Goal: Information Seeking & Learning: Find contact information

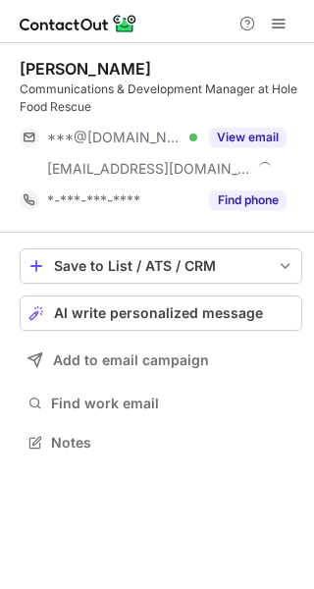
scroll to position [429, 314]
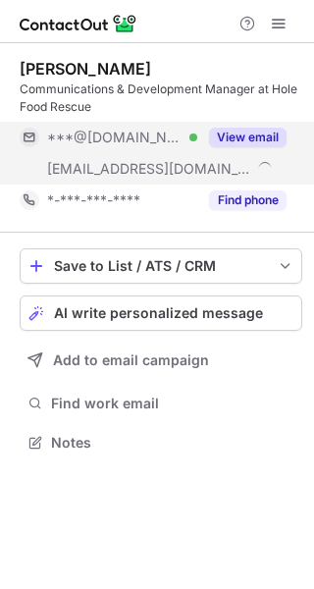
click at [230, 137] on button "View email" at bounding box center [248, 138] width 78 height 20
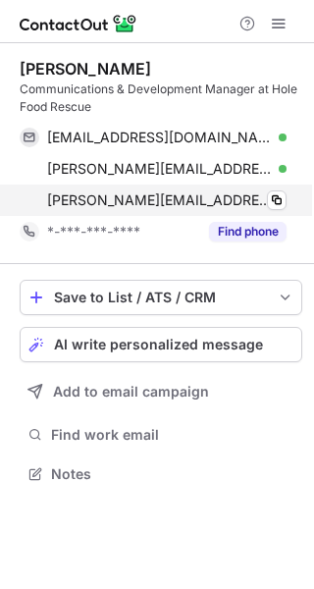
scroll to position [461, 314]
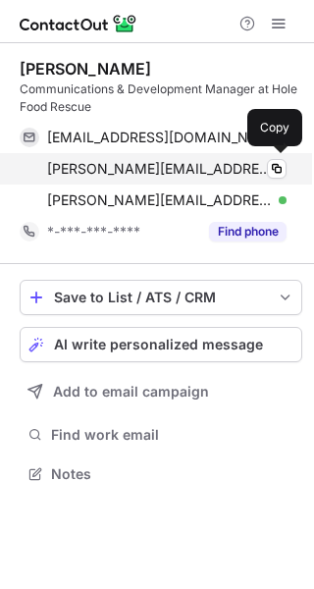
click at [114, 171] on span "emma@holefoodrescue.org" at bounding box center [159, 169] width 225 height 18
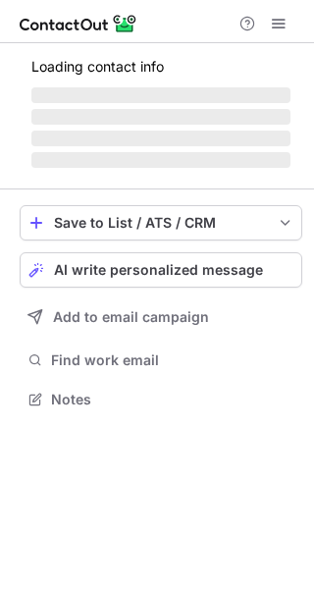
scroll to position [429, 314]
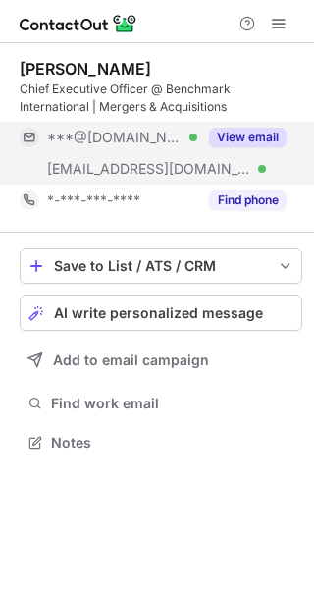
click at [239, 142] on button "View email" at bounding box center [248, 138] width 78 height 20
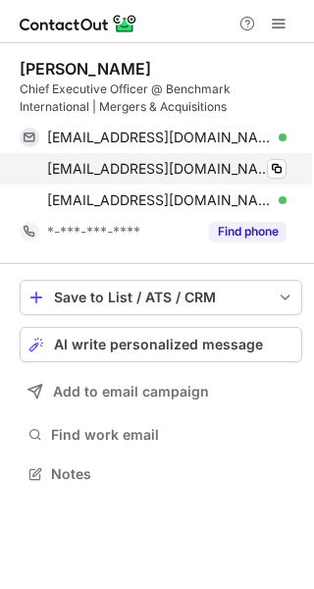
scroll to position [461, 314]
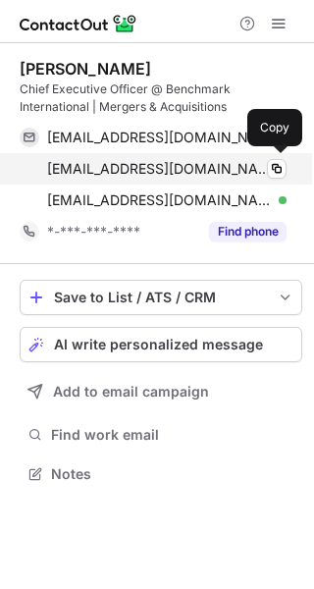
click at [100, 167] on span "toneill@benchmarkintl.com" at bounding box center [159, 169] width 225 height 18
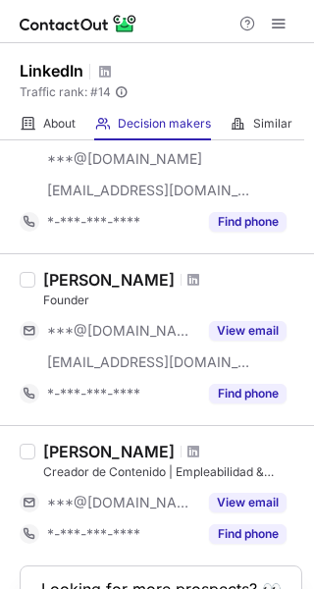
scroll to position [1617, 0]
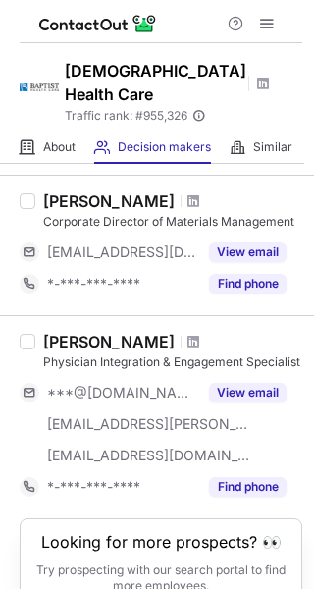
scroll to position [1743, 0]
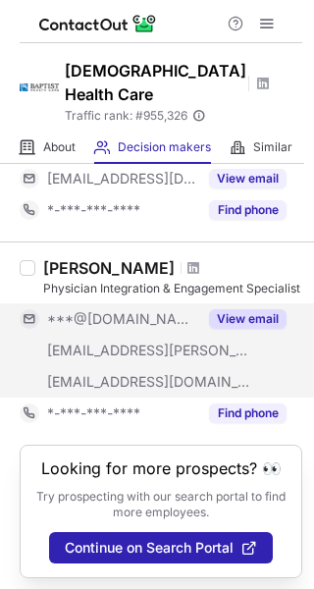
click at [266, 309] on button "View email" at bounding box center [248, 319] width 78 height 20
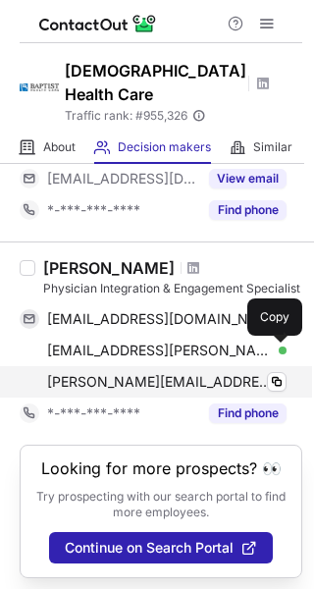
click at [145, 373] on span "tara.rollins@bhcpns.org" at bounding box center [159, 382] width 225 height 18
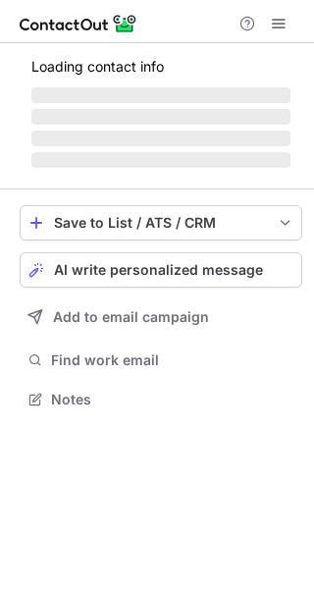
scroll to position [398, 314]
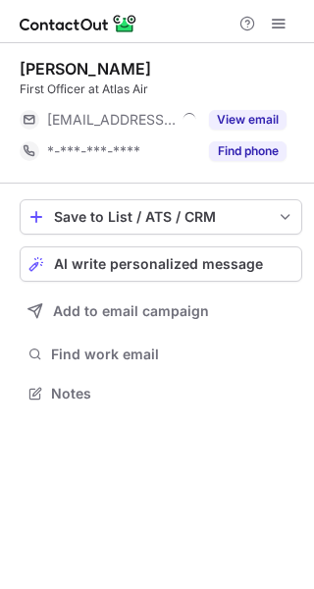
scroll to position [380, 314]
click at [227, 125] on button "View email" at bounding box center [248, 120] width 78 height 20
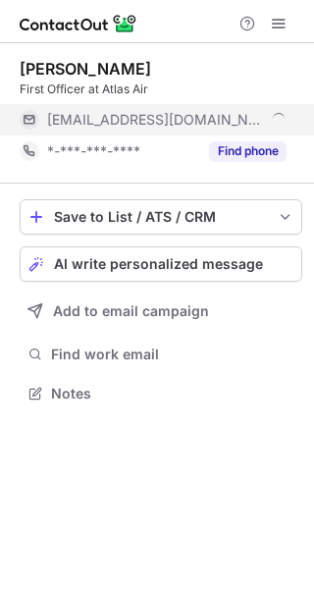
scroll to position [411, 314]
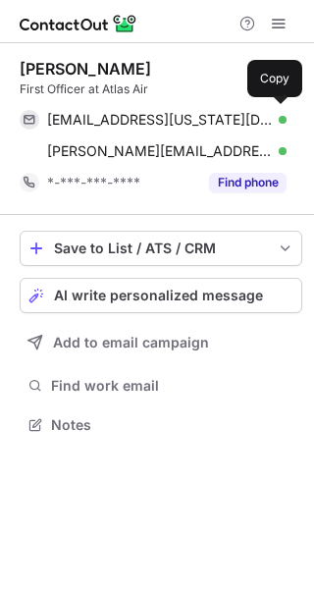
click at [110, 120] on span "monson1@illinois.edu" at bounding box center [159, 120] width 225 height 18
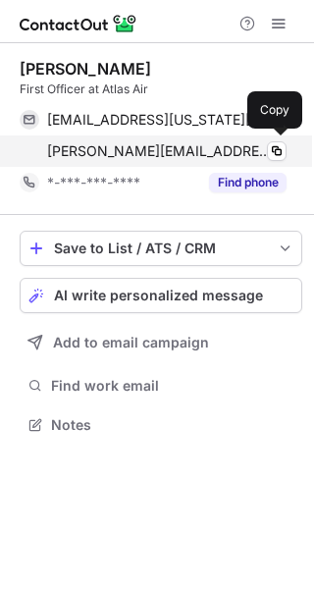
click at [110, 156] on span "joshua.monson@atlasair.com" at bounding box center [159, 151] width 225 height 18
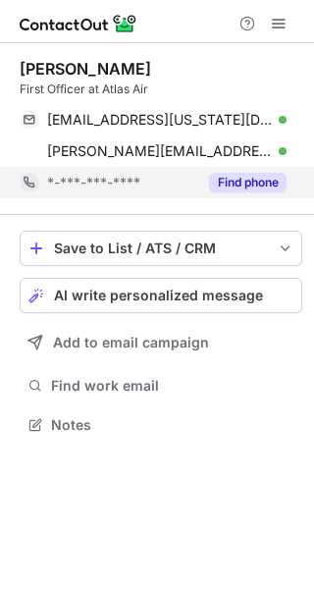
scroll to position [411, 314]
click at [226, 185] on button "Find phone" at bounding box center [248, 183] width 78 height 20
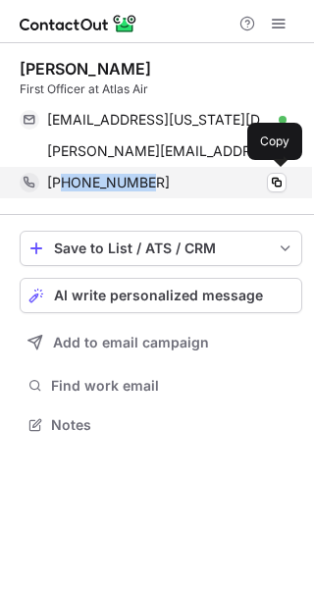
drag, startPoint x: 173, startPoint y: 185, endPoint x: 65, endPoint y: 193, distance: 108.4
click at [65, 193] on div "[PHONE_NUMBER] Copy" at bounding box center [153, 182] width 267 height 31
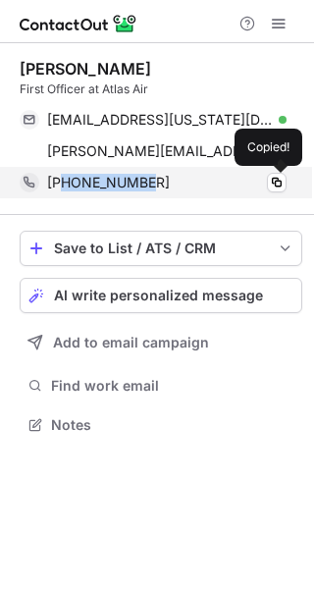
copy span "2143366326"
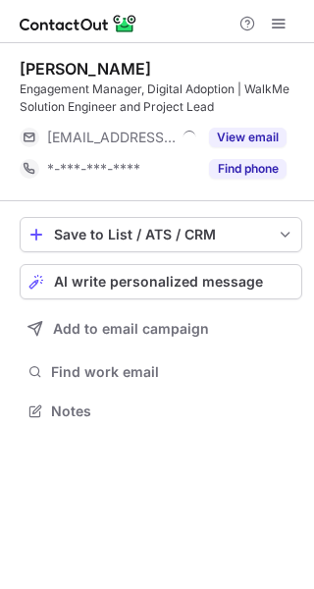
scroll to position [398, 314]
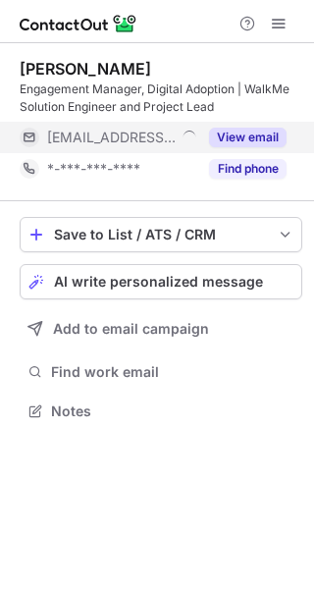
click at [242, 129] on button "View email" at bounding box center [248, 138] width 78 height 20
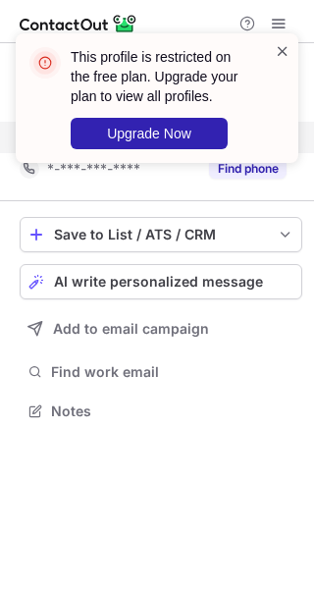
click at [282, 48] on span at bounding box center [283, 51] width 16 height 20
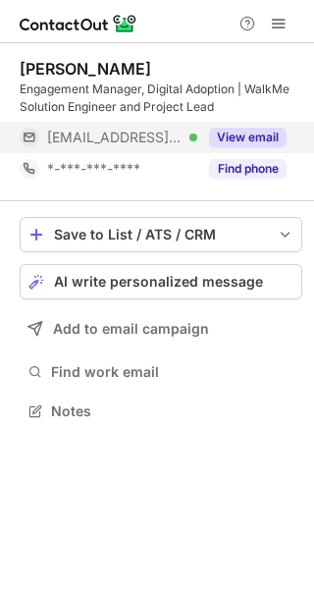
click at [286, 28] on div "This profile is restricted on the free plan. Upgrade your plan to view all prof…" at bounding box center [157, 106] width 314 height 185
click at [276, 27] on div "This profile is restricted on the free plan. Upgrade your plan to view all prof…" at bounding box center [157, 33] width 314 height 39
click at [276, 27] on span at bounding box center [279, 24] width 16 height 16
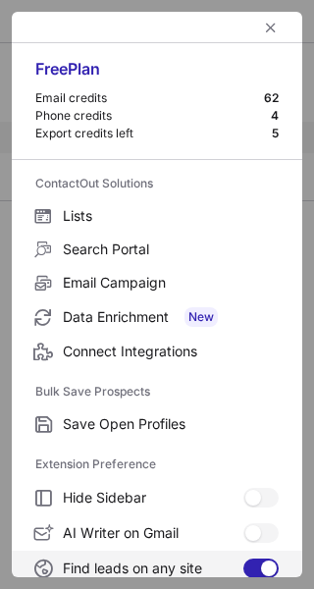
scroll to position [229, 0]
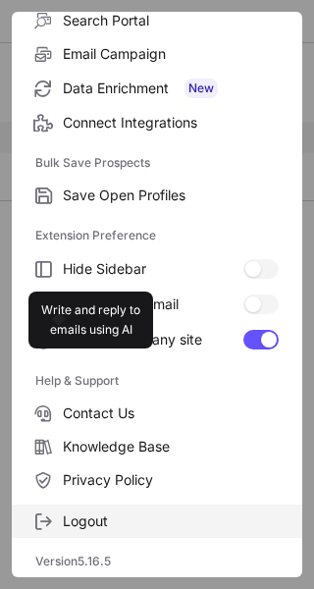
click at [76, 524] on span "Logout" at bounding box center [171, 522] width 216 height 18
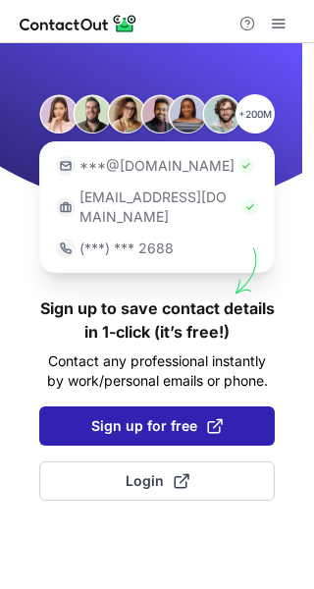
click at [128, 416] on span "Sign up for free" at bounding box center [157, 426] width 132 height 20
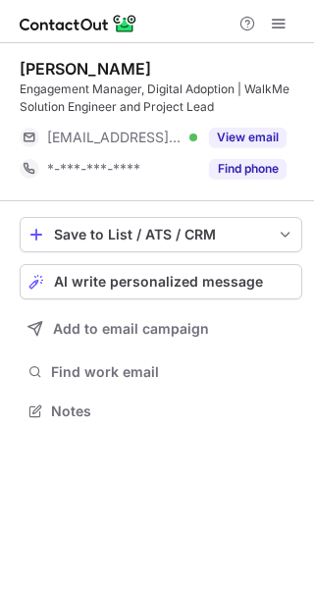
scroll to position [398, 314]
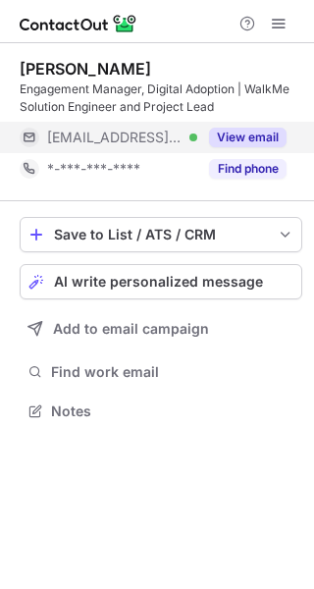
click at [246, 135] on button "View email" at bounding box center [248, 138] width 78 height 20
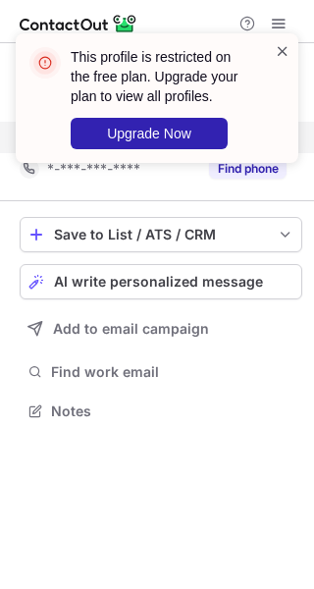
click at [289, 56] on span at bounding box center [283, 51] width 16 height 20
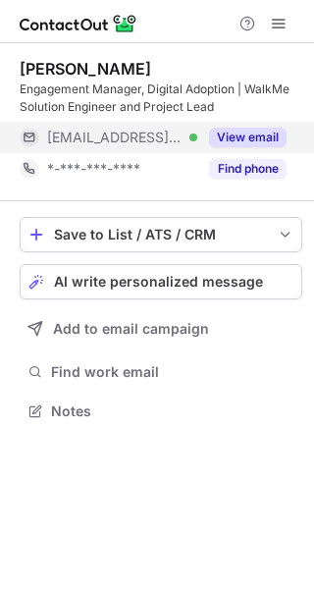
click at [286, 29] on div "This profile is restricted on the free plan. Upgrade your plan to view all prof…" at bounding box center [157, 106] width 314 height 185
click at [284, 27] on span at bounding box center [279, 24] width 16 height 16
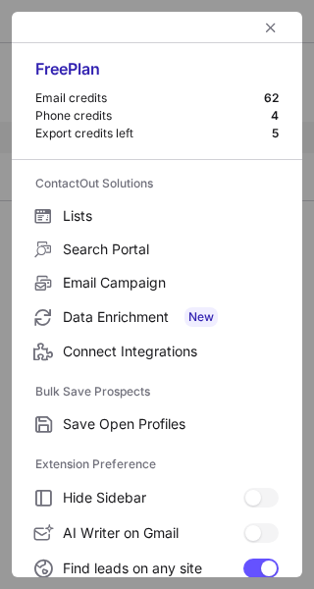
scroll to position [229, 0]
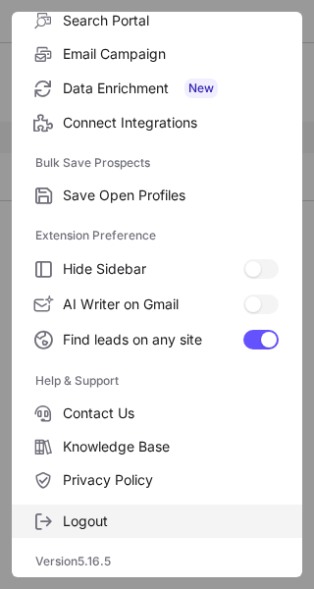
click at [109, 526] on span "Logout" at bounding box center [171, 522] width 216 height 18
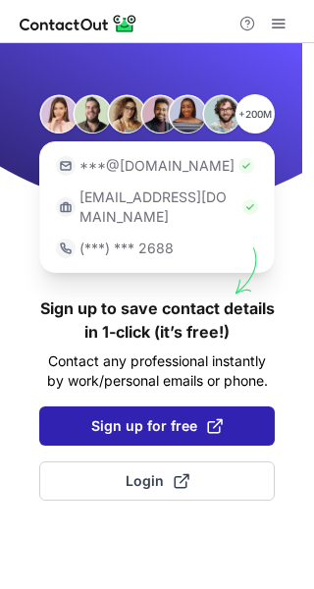
click at [116, 416] on span "Sign up for free" at bounding box center [157, 426] width 132 height 20
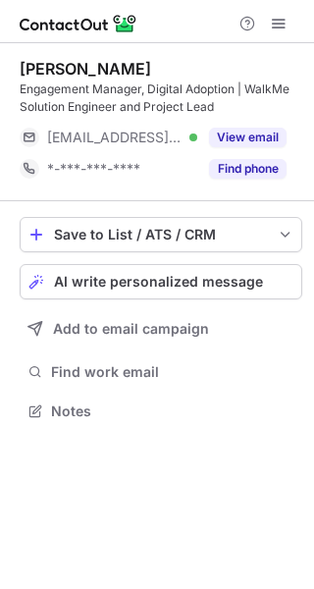
scroll to position [398, 314]
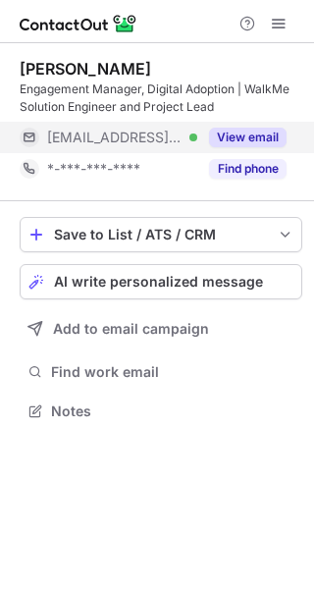
click at [232, 146] on button "View email" at bounding box center [248, 138] width 78 height 20
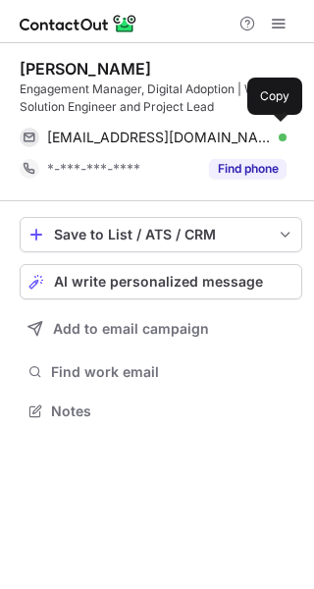
click at [148, 135] on span "[EMAIL_ADDRESS][DOMAIN_NAME]" at bounding box center [159, 138] width 225 height 18
